Goal: Task Accomplishment & Management: Manage account settings

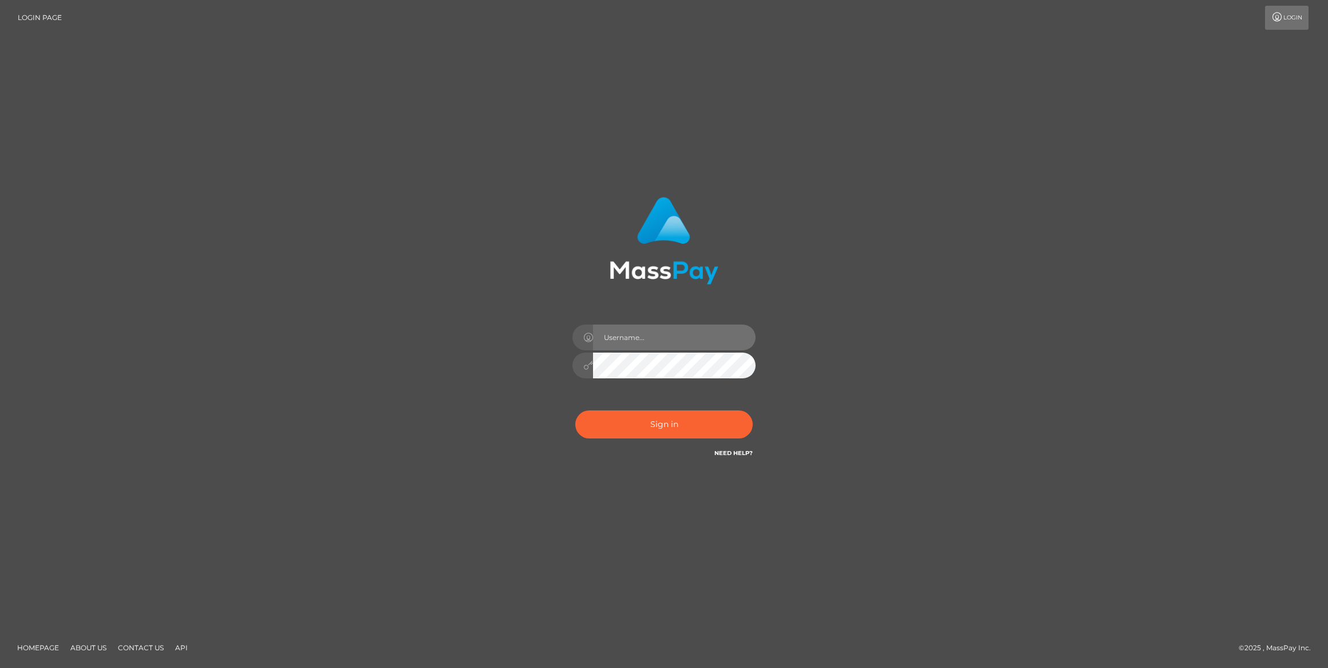
click at [676, 335] on input "text" at bounding box center [674, 338] width 163 height 26
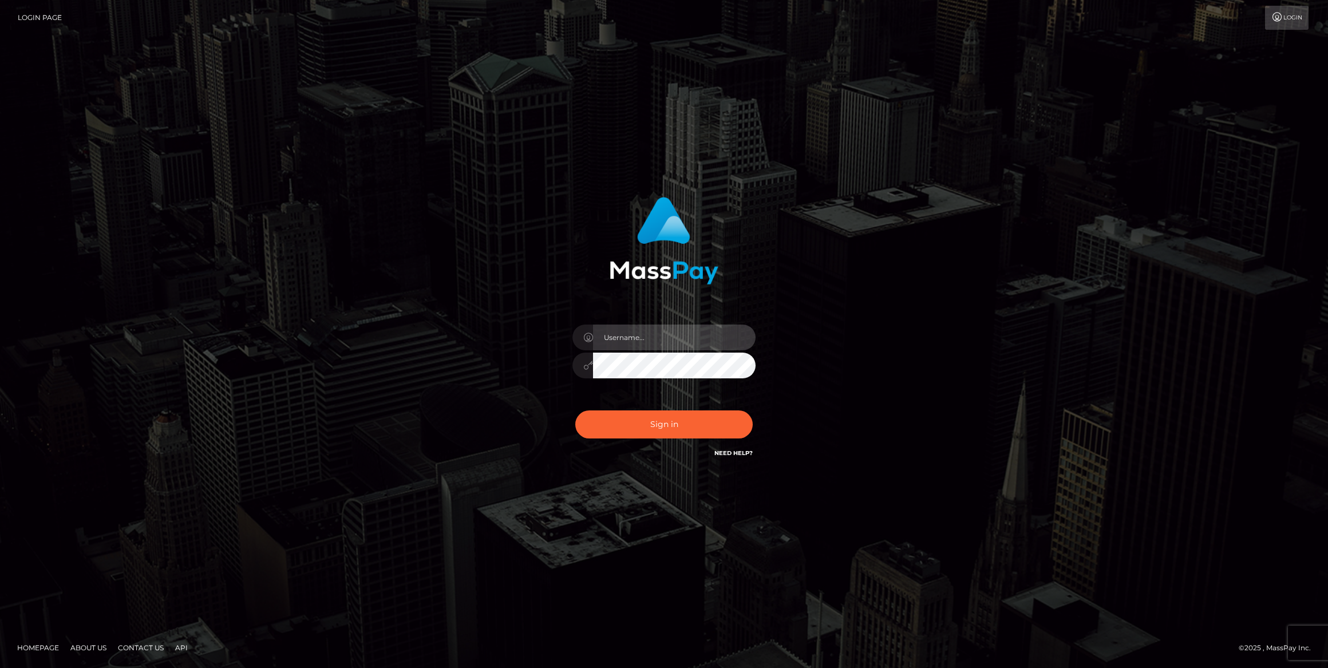
drag, startPoint x: 676, startPoint y: 335, endPoint x: 815, endPoint y: 314, distance: 141.3
click at [675, 335] on input "text" at bounding box center [674, 338] width 163 height 26
type input "[PERSON_NAME].ace"
click at [1004, 305] on div "[PERSON_NAME].ace" at bounding box center [664, 333] width 1328 height 463
click at [687, 334] on input "[PERSON_NAME].ace" at bounding box center [674, 338] width 163 height 26
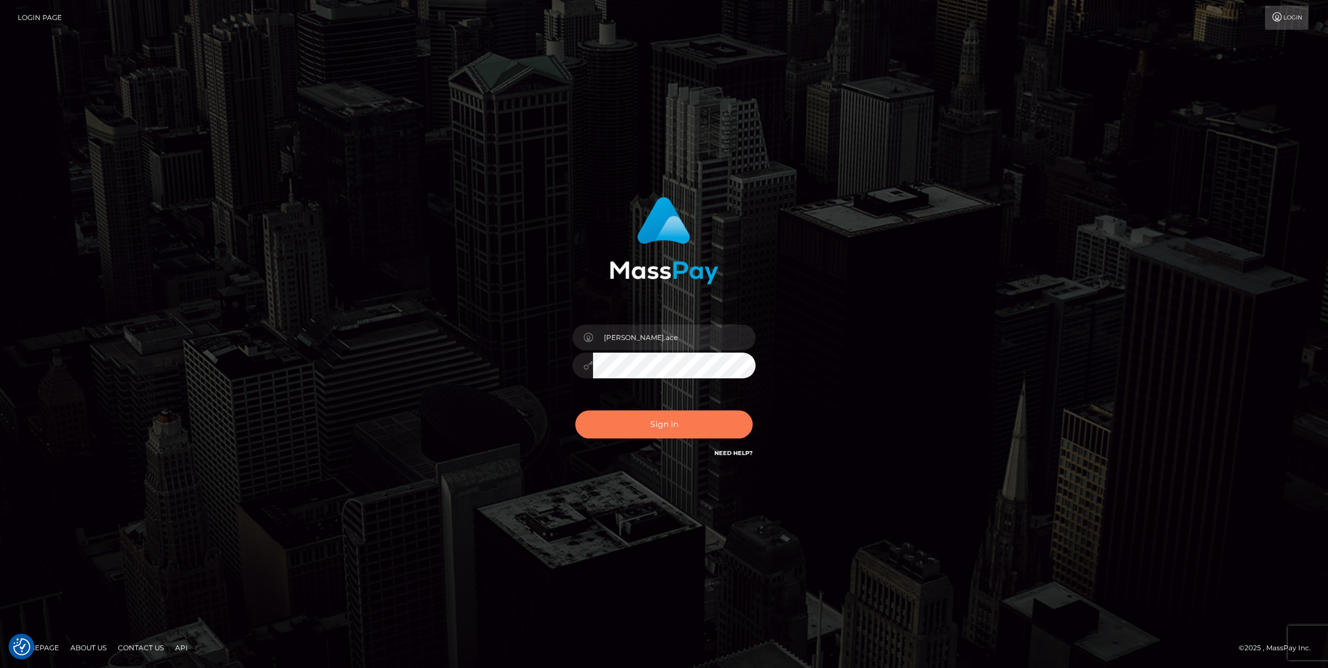
click at [594, 420] on button "Sign in" at bounding box center [663, 425] width 177 height 28
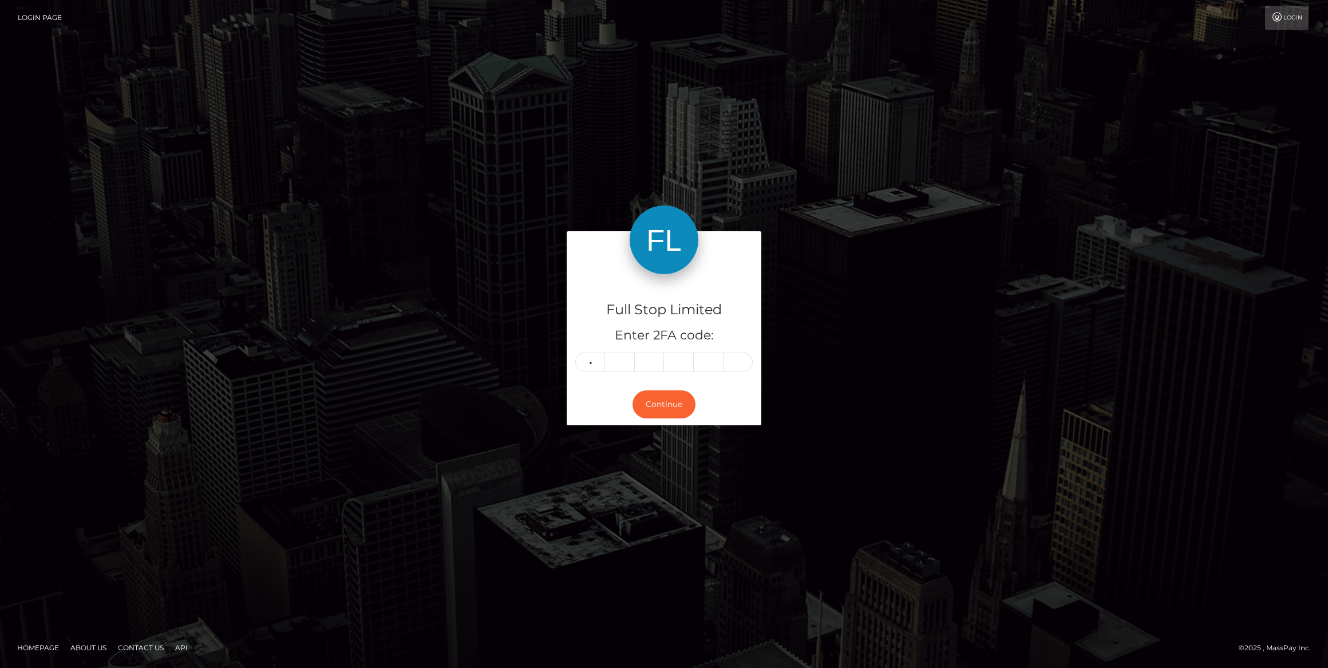
type input "9"
type input "7"
type input "3"
type input "8"
type input "4"
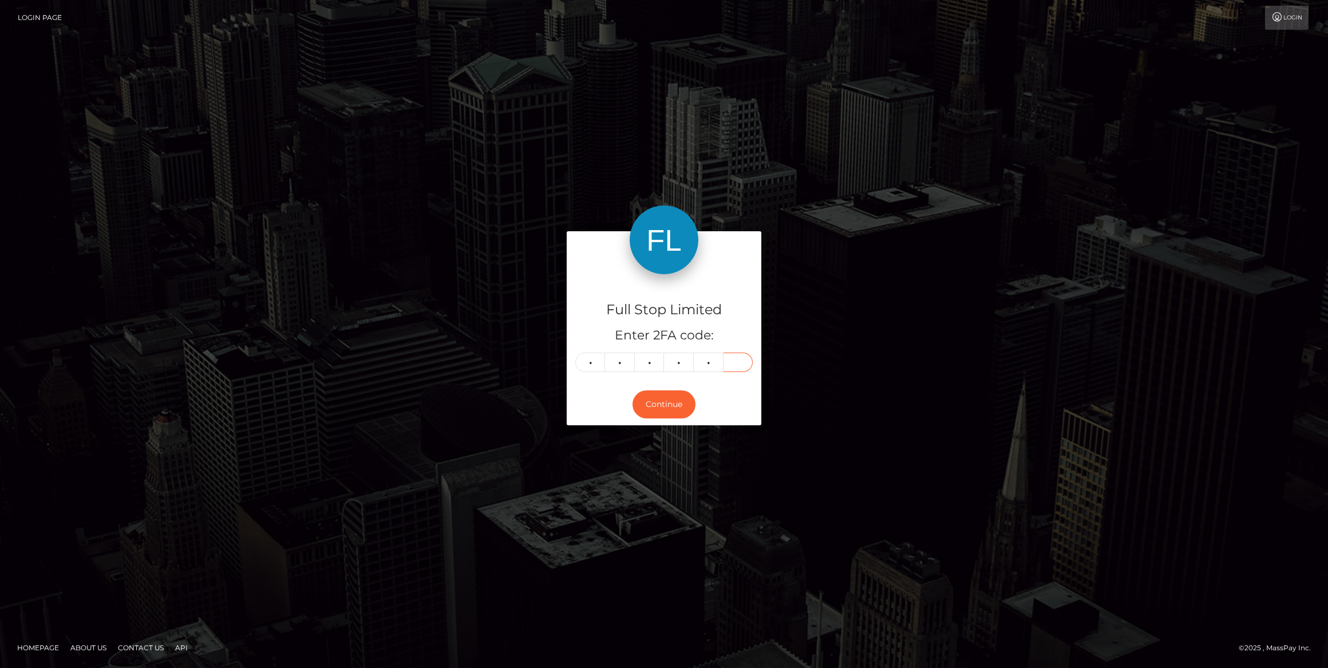
type input "3"
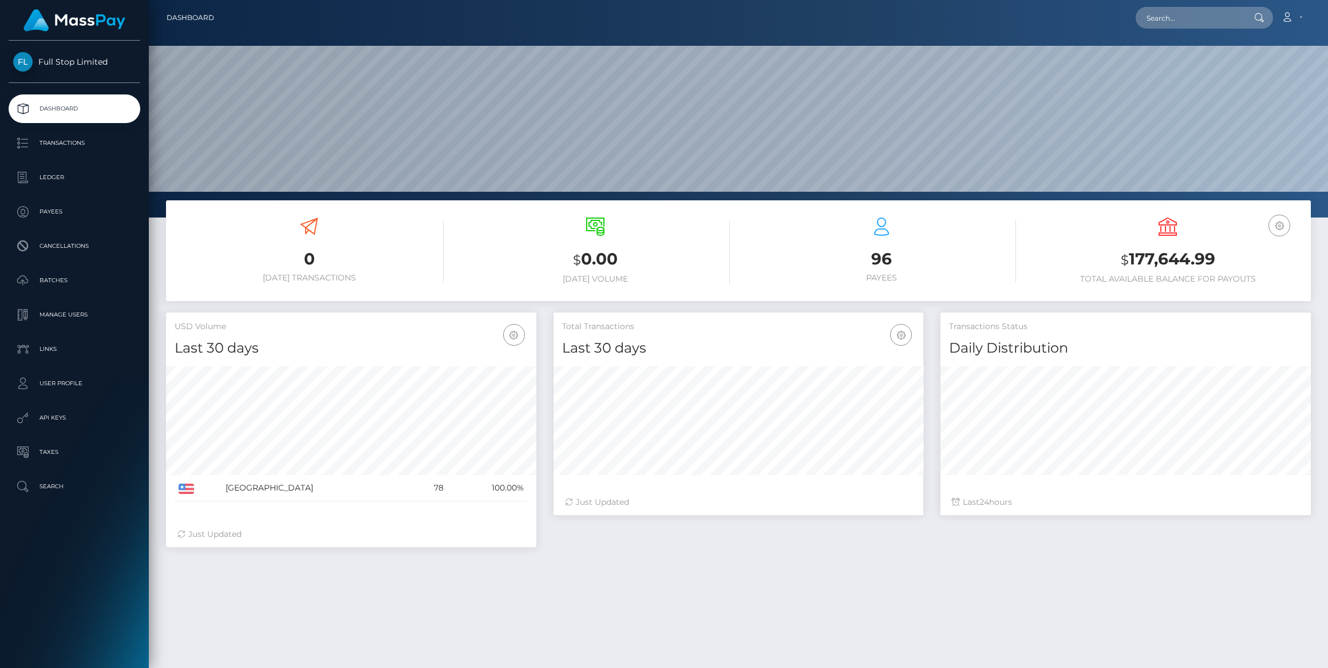
scroll to position [203, 370]
drag, startPoint x: 61, startPoint y: 376, endPoint x: 77, endPoint y: 381, distance: 16.8
click at [61, 376] on p "User Profile" at bounding box center [74, 383] width 123 height 17
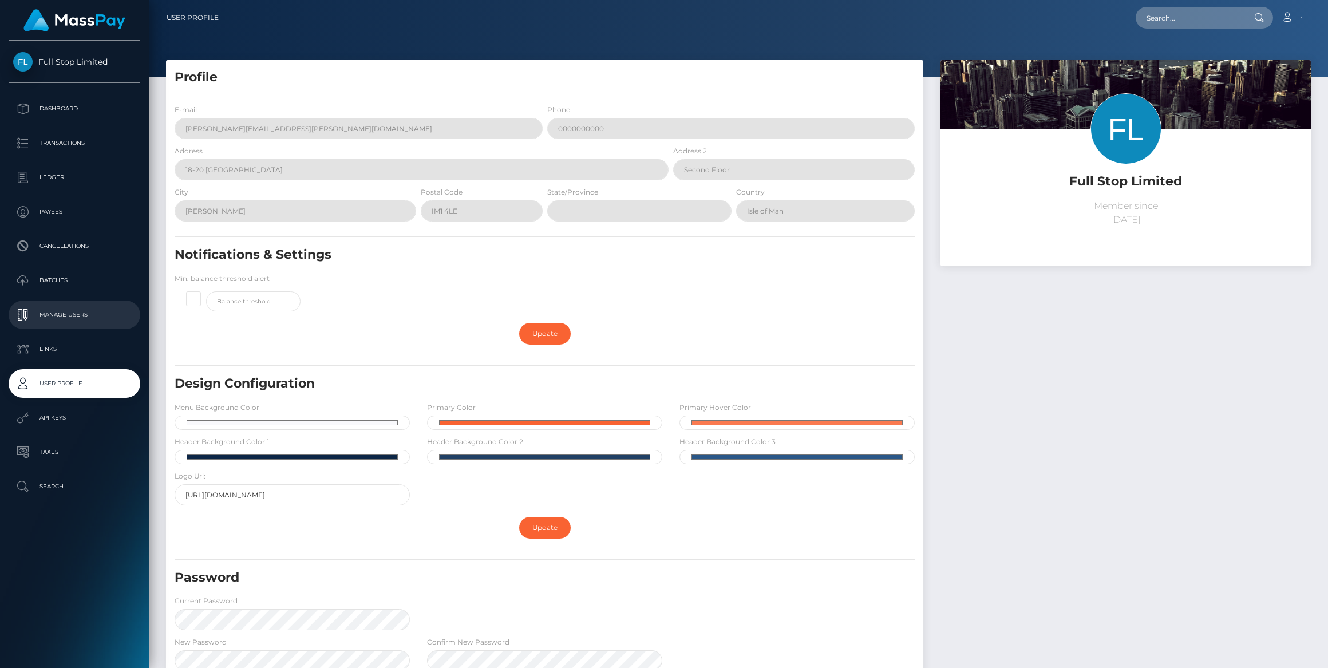
click at [68, 313] on p "Manage Users" at bounding box center [74, 314] width 123 height 17
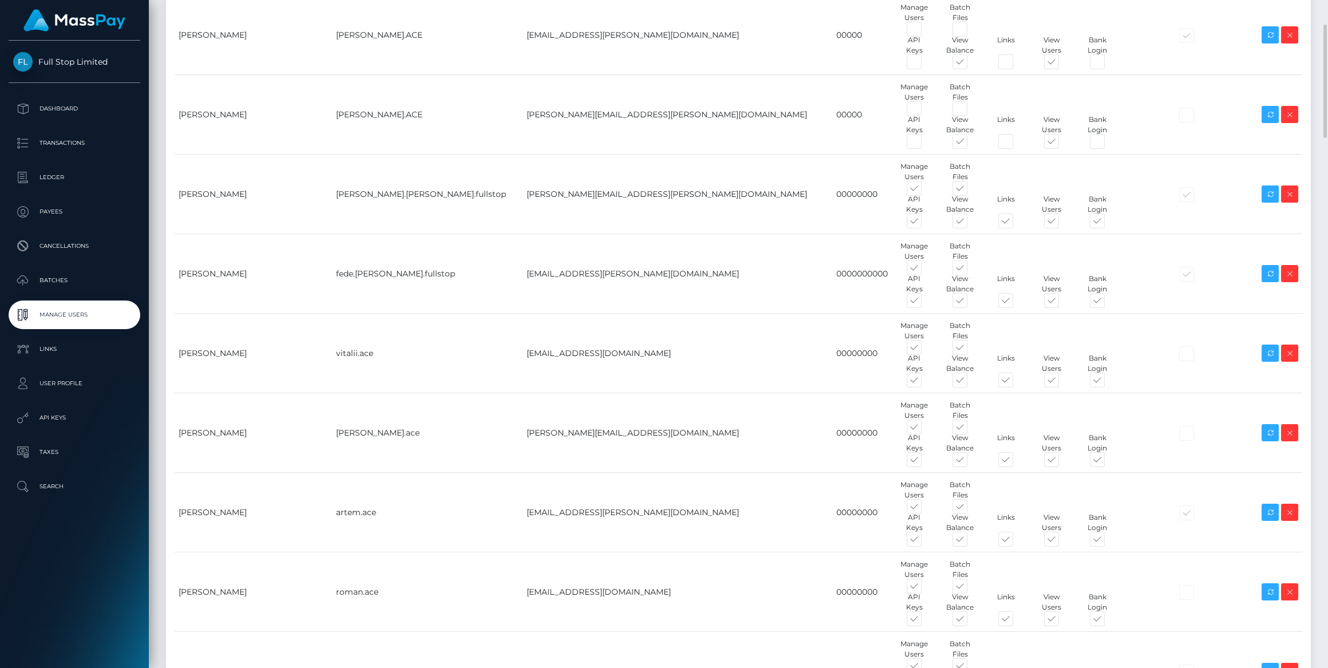
scroll to position [94, 0]
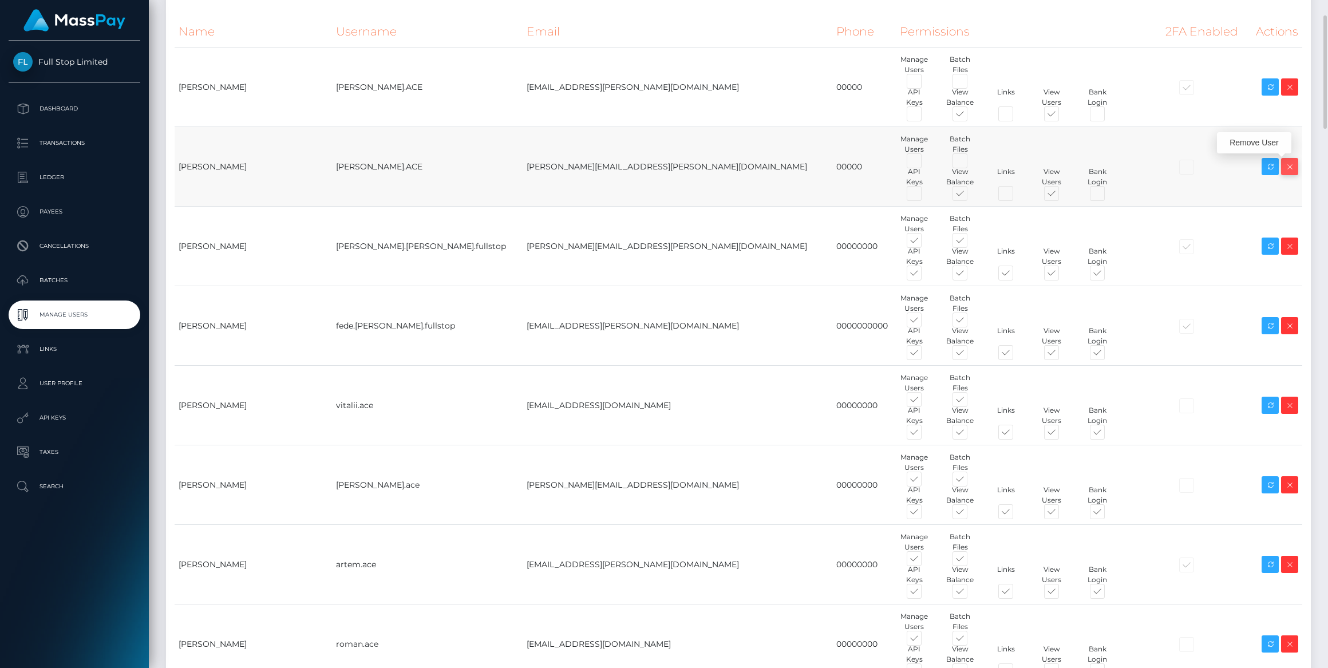
click at [1295, 168] on icon at bounding box center [1290, 167] width 14 height 14
